Goal: Transaction & Acquisition: Purchase product/service

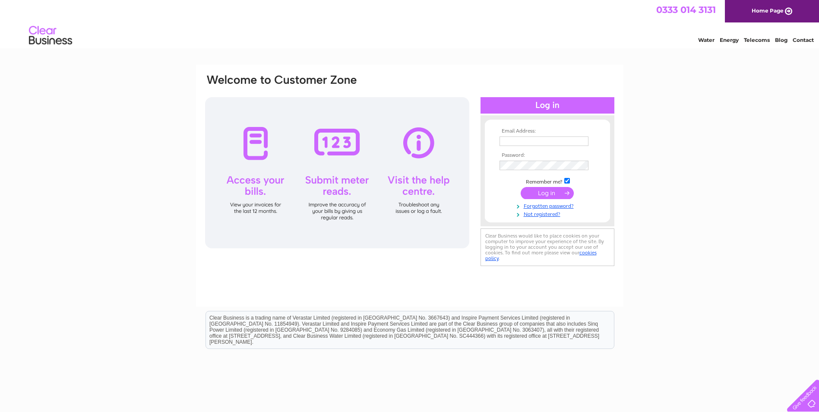
type input "dougcrichton2011@hotmail.co.uk"
click at [552, 192] on input "submit" at bounding box center [547, 193] width 53 height 12
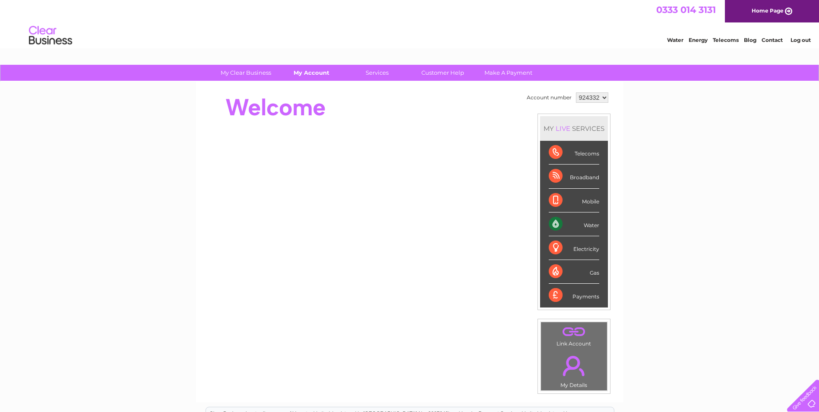
click at [323, 73] on link "My Account" at bounding box center [311, 73] width 71 height 16
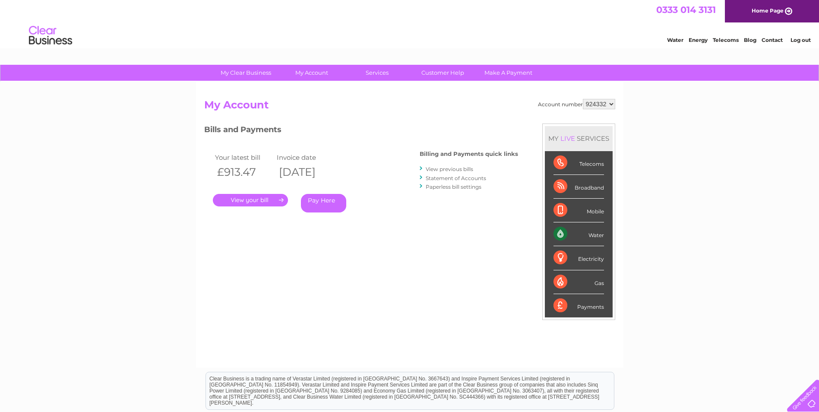
click at [318, 199] on link "Pay Here" at bounding box center [323, 203] width 45 height 19
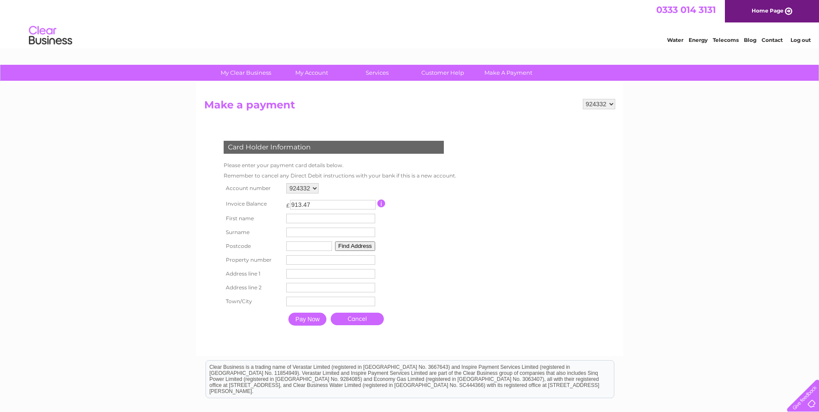
click at [304, 218] on input "text" at bounding box center [330, 218] width 89 height 9
type input "[PERSON_NAME]"
type input "Crichton"
type input "dg2 0JJ"
type input "Rue Farm"
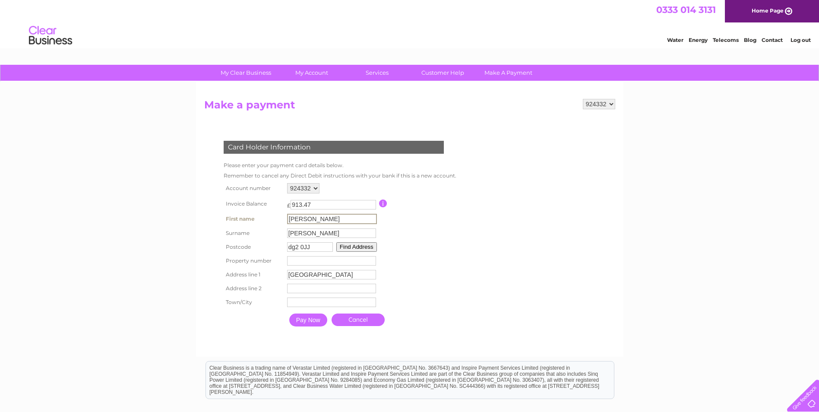
type input "Stepford Road"
type input "Dumfries"
type input "Douglas"
click at [308, 318] on input "Pay Now" at bounding box center [308, 319] width 38 height 13
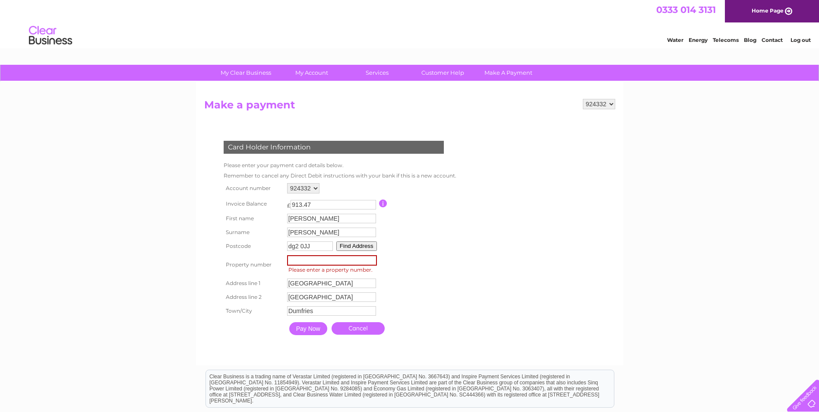
click at [297, 263] on input "number" at bounding box center [332, 260] width 90 height 10
type input "1"
click at [301, 329] on input "Pay Now" at bounding box center [308, 328] width 38 height 13
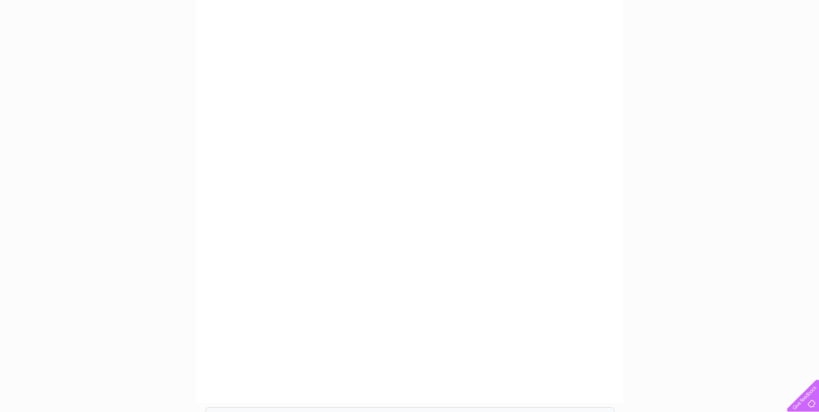
scroll to position [130, 0]
